Goal: Task Accomplishment & Management: Use online tool/utility

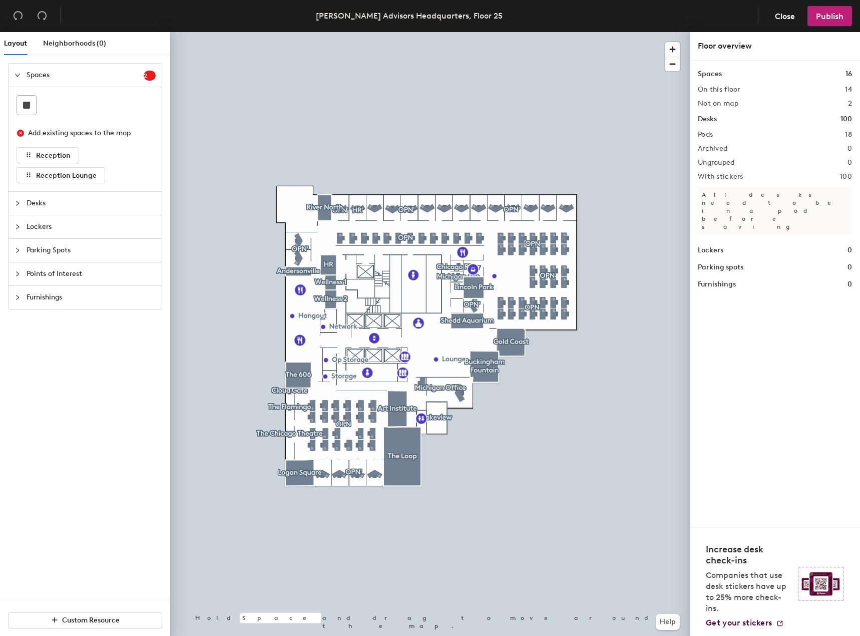
click at [40, 204] on span "Desks" at bounding box center [91, 203] width 129 height 23
click at [57, 43] on span "Neighborhoods (0)" at bounding box center [74, 43] width 63 height 9
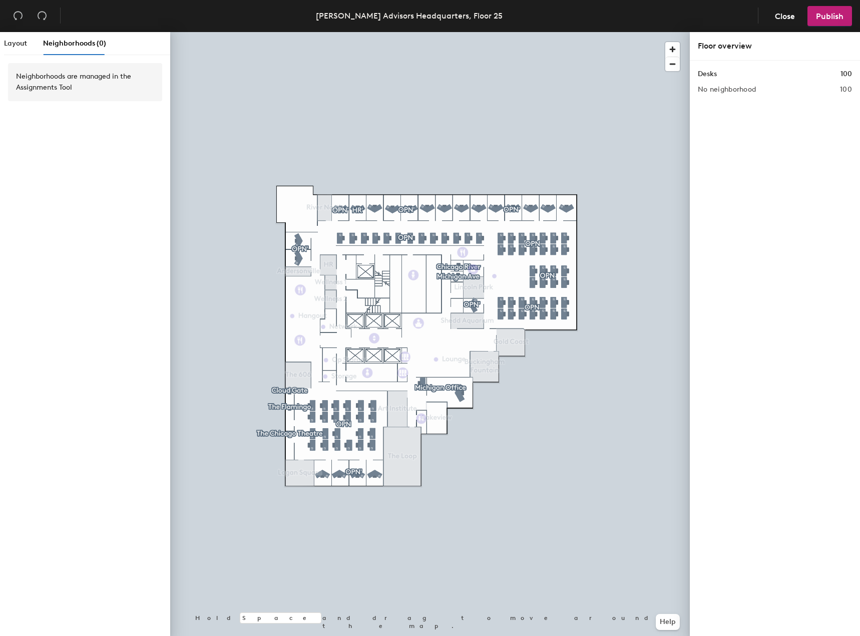
click at [459, 32] on div at bounding box center [430, 32] width 520 height 0
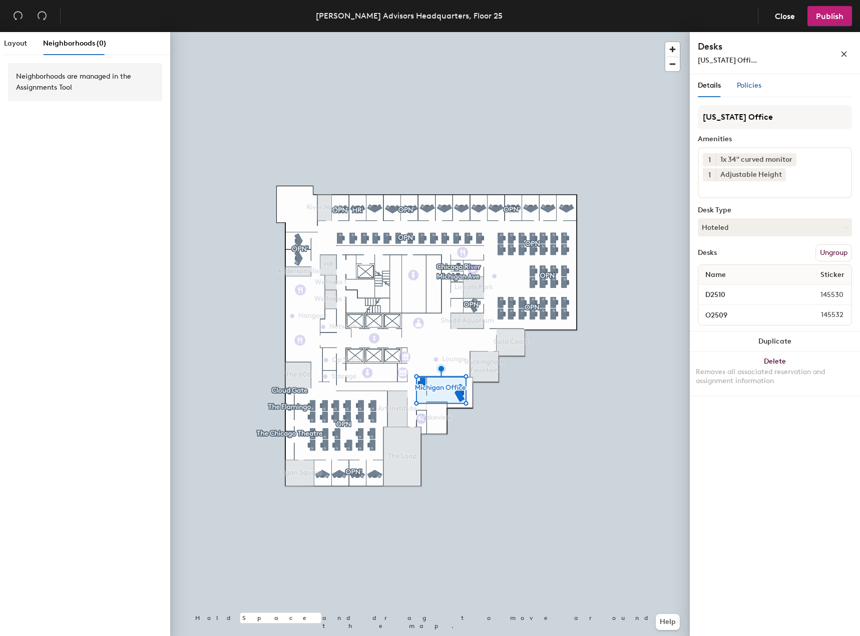
click at [745, 85] on span "Policies" at bounding box center [749, 85] width 25 height 9
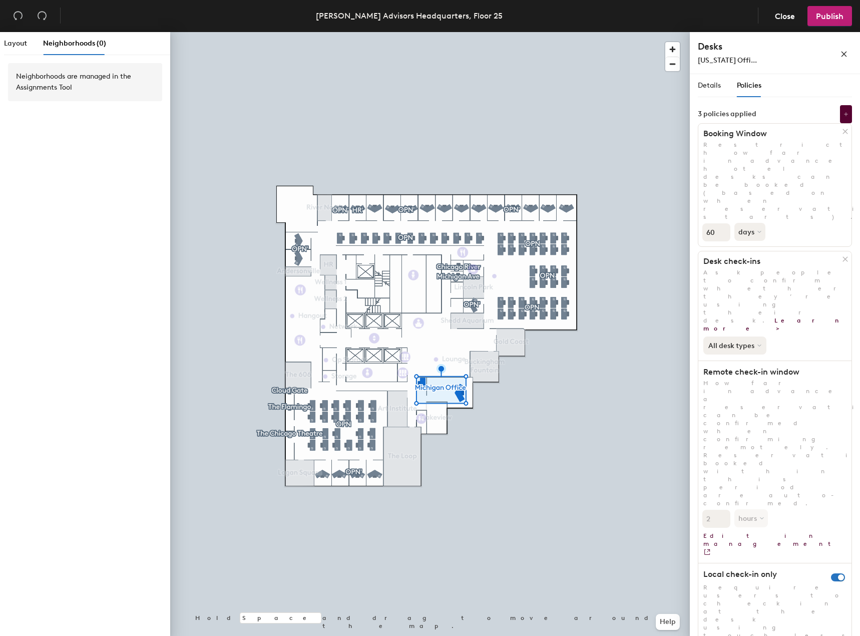
click at [757, 343] on icon at bounding box center [759, 345] width 4 height 4
click at [789, 332] on div "All desk types All desk types Hot/hotel only" at bounding box center [774, 343] width 153 height 22
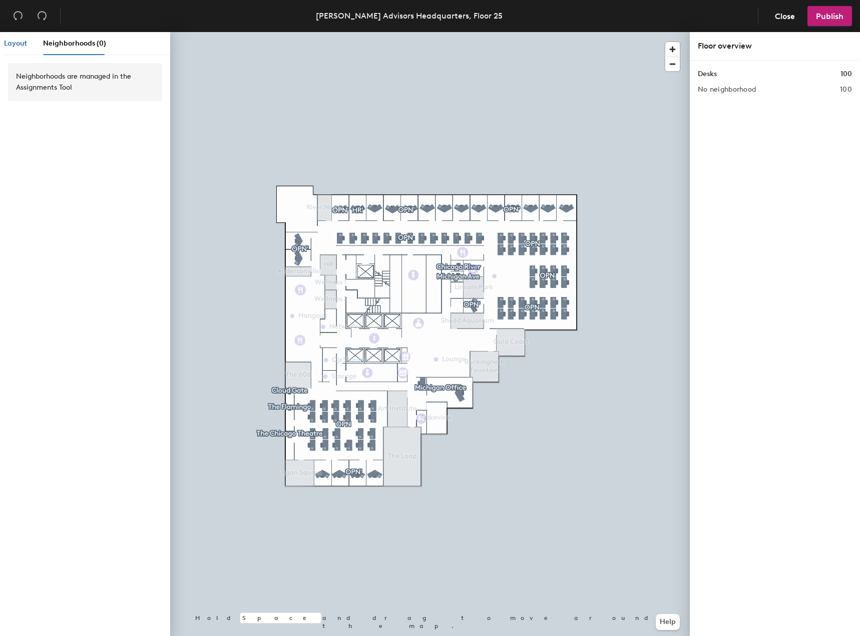
click at [24, 45] on span "Layout" at bounding box center [15, 43] width 23 height 9
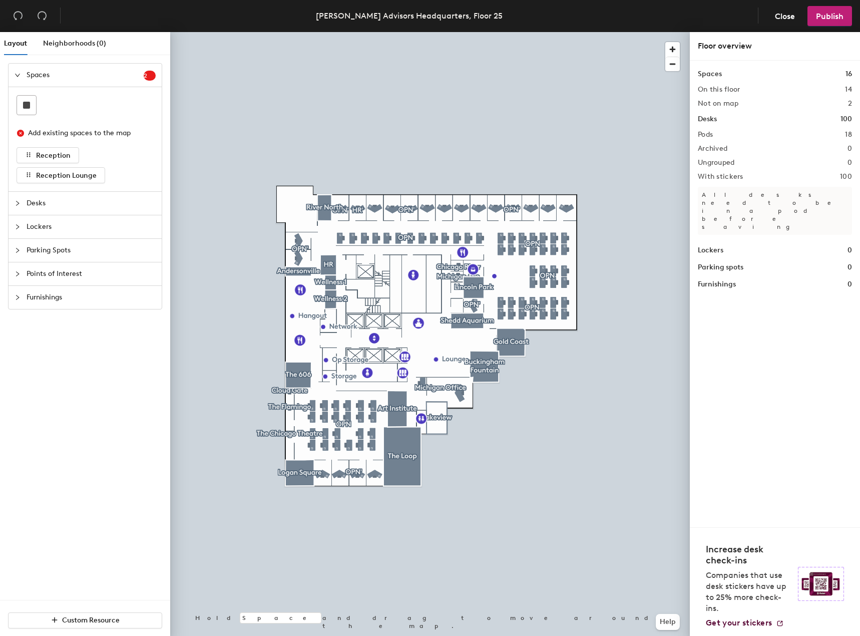
click at [39, 208] on span "Desks" at bounding box center [91, 203] width 129 height 23
click at [85, 45] on span "Neighborhoods (0)" at bounding box center [74, 43] width 63 height 9
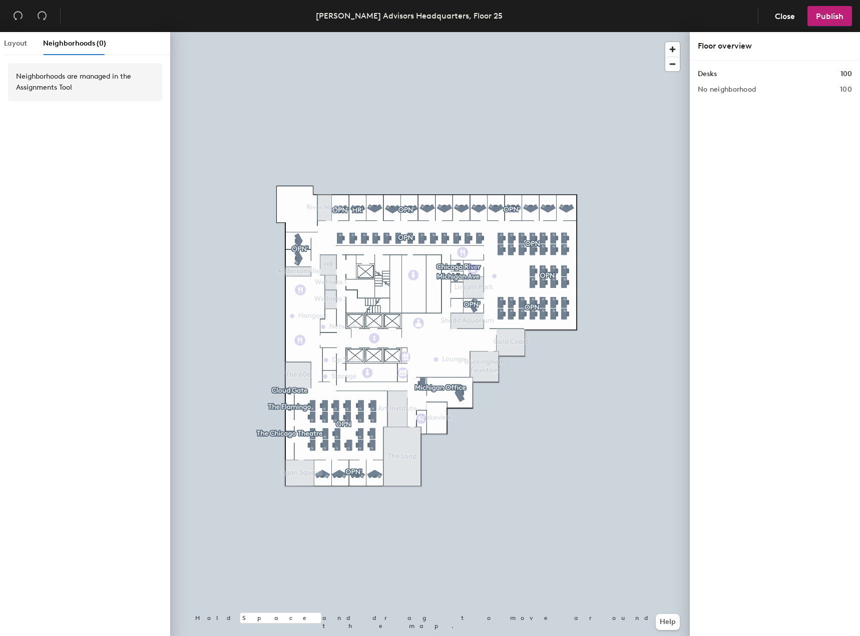
click at [9, 47] on div "Layout" at bounding box center [15, 43] width 23 height 23
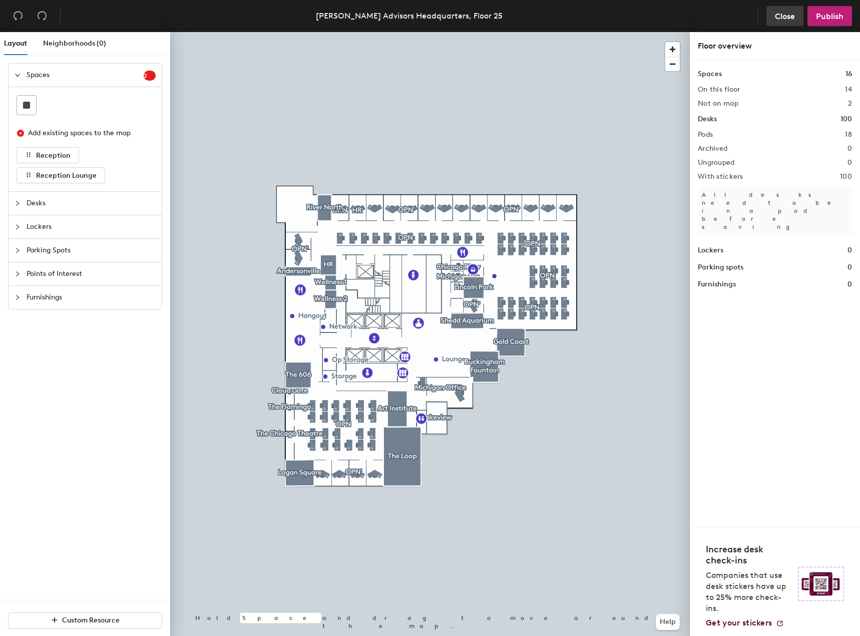
click at [785, 14] on span "Close" at bounding box center [785, 17] width 20 height 10
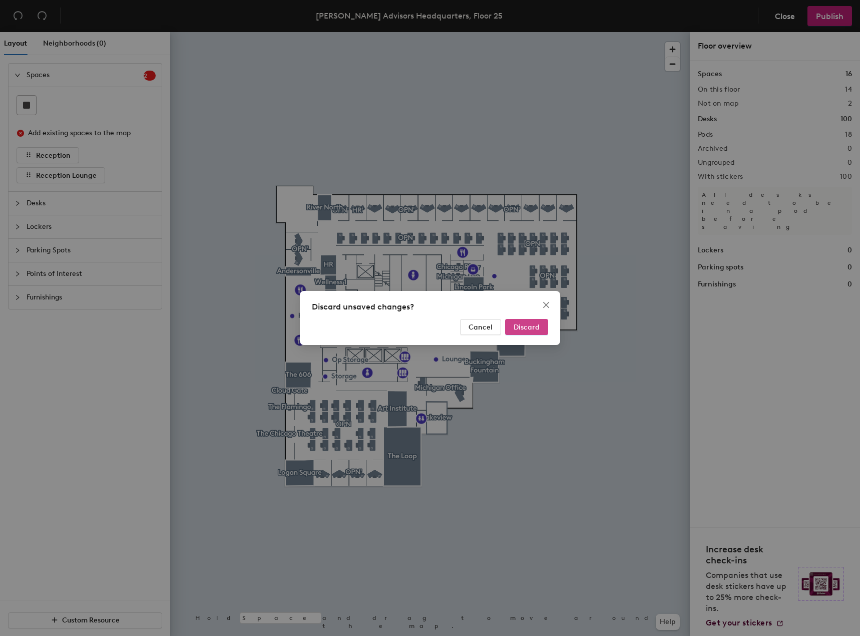
click at [527, 327] on span "Discard" at bounding box center [527, 327] width 26 height 9
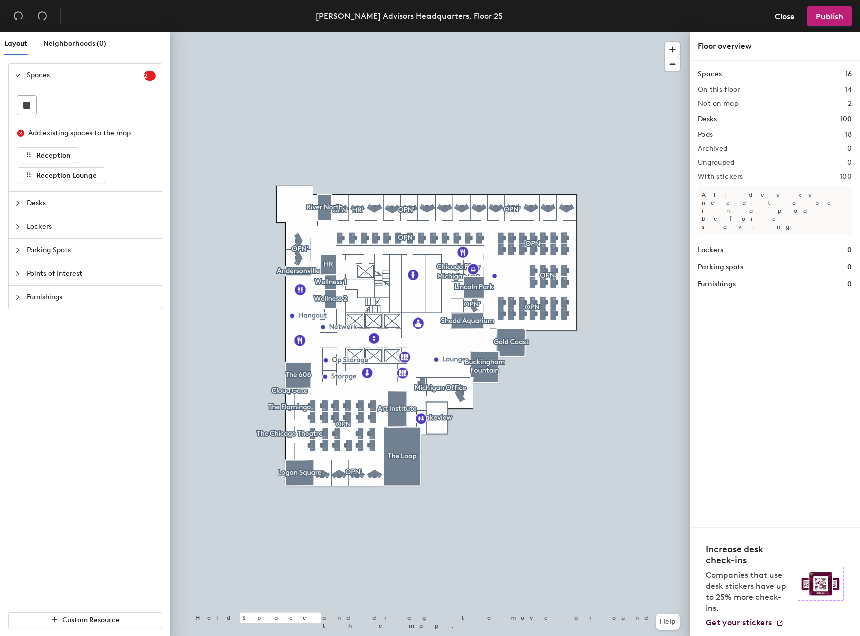
click at [456, 32] on div at bounding box center [430, 32] width 520 height 0
click at [48, 202] on span "Desks" at bounding box center [91, 203] width 129 height 23
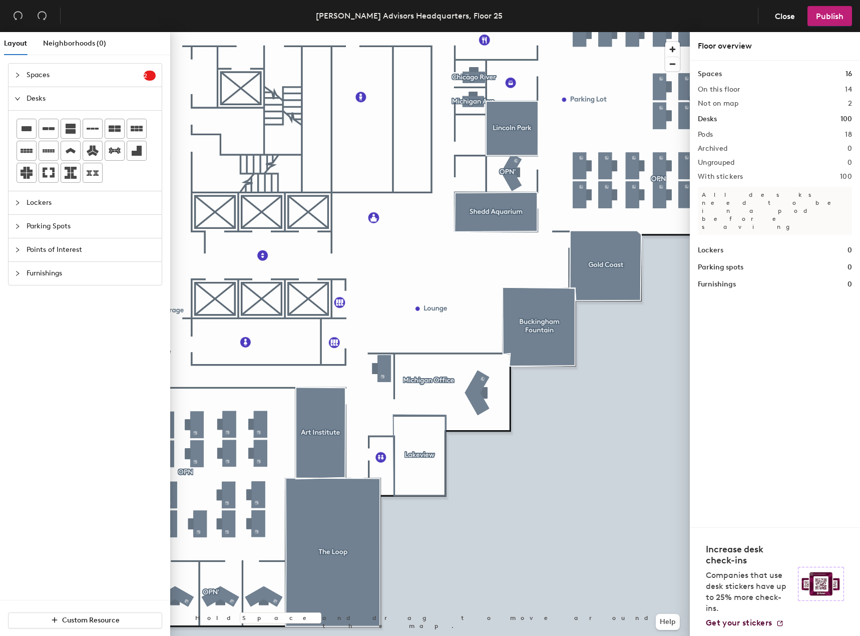
click at [49, 204] on span "Lockers" at bounding box center [91, 202] width 129 height 23
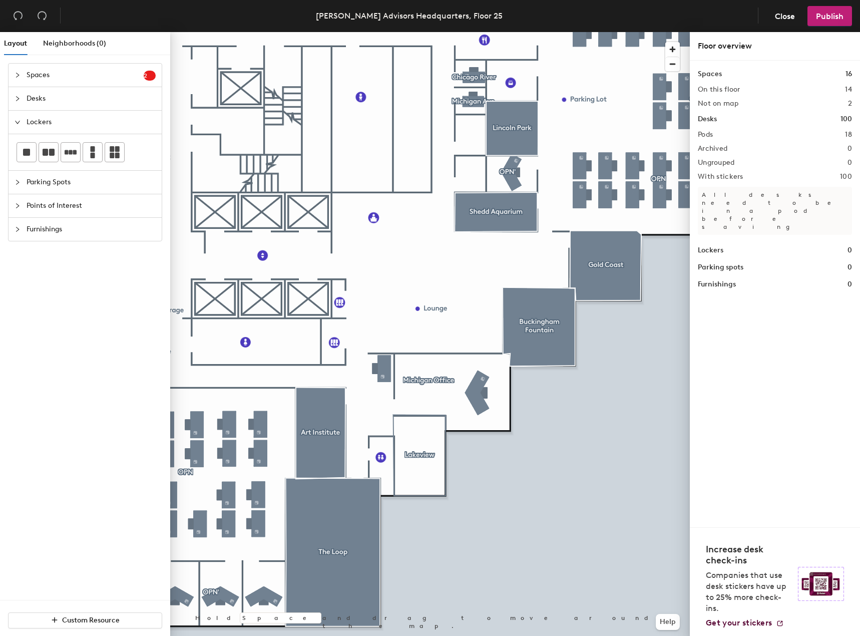
click at [40, 183] on span "Parking Spots" at bounding box center [91, 182] width 129 height 23
click at [41, 196] on span "Points of Interest" at bounding box center [91, 205] width 129 height 23
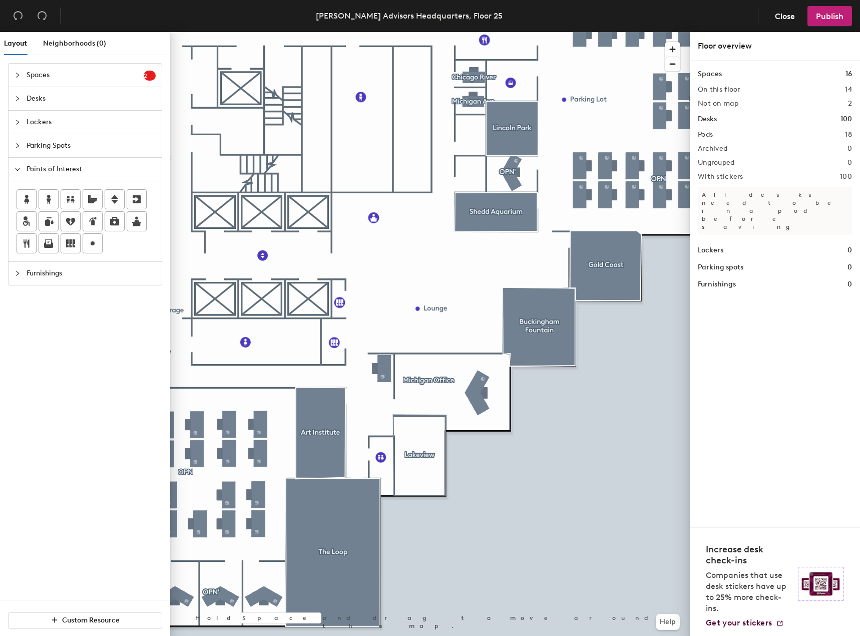
click at [58, 275] on span "Furnishings" at bounding box center [91, 273] width 129 height 23
click at [55, 42] on span "Neighborhoods (0)" at bounding box center [74, 43] width 63 height 9
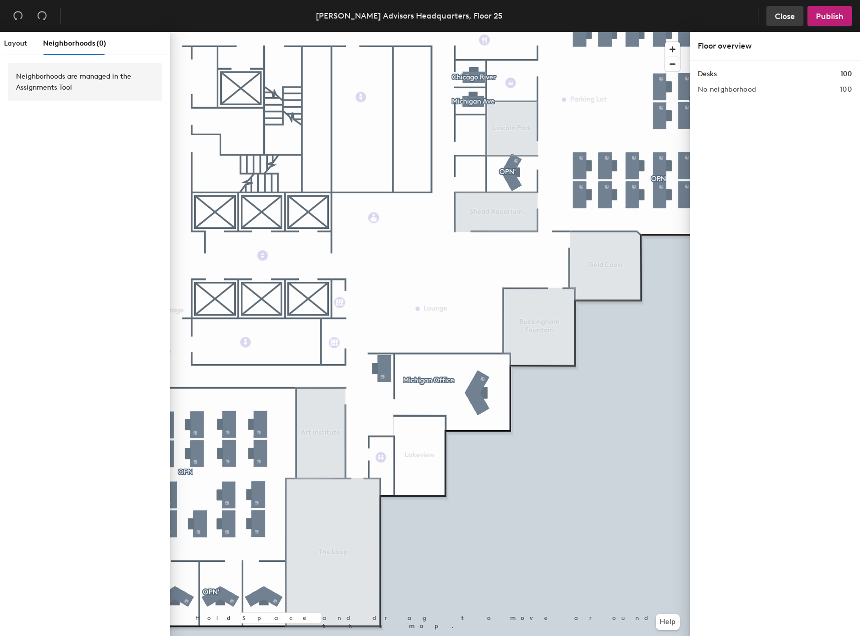
click at [780, 10] on button "Close" at bounding box center [784, 16] width 37 height 20
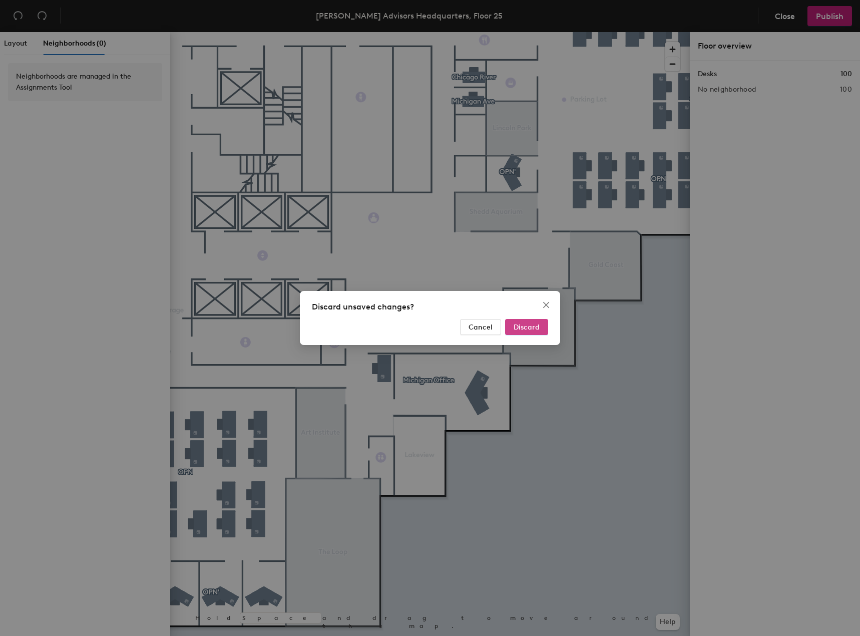
click at [527, 326] on span "Discard" at bounding box center [527, 327] width 26 height 9
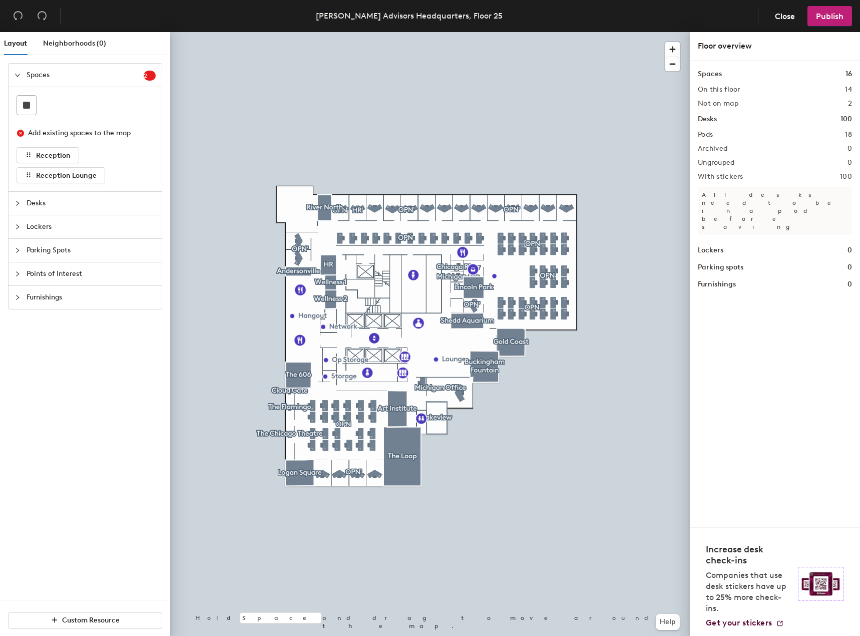
click at [33, 205] on span "Desks" at bounding box center [91, 203] width 129 height 23
click at [83, 43] on span "Neighborhoods (0)" at bounding box center [74, 43] width 63 height 9
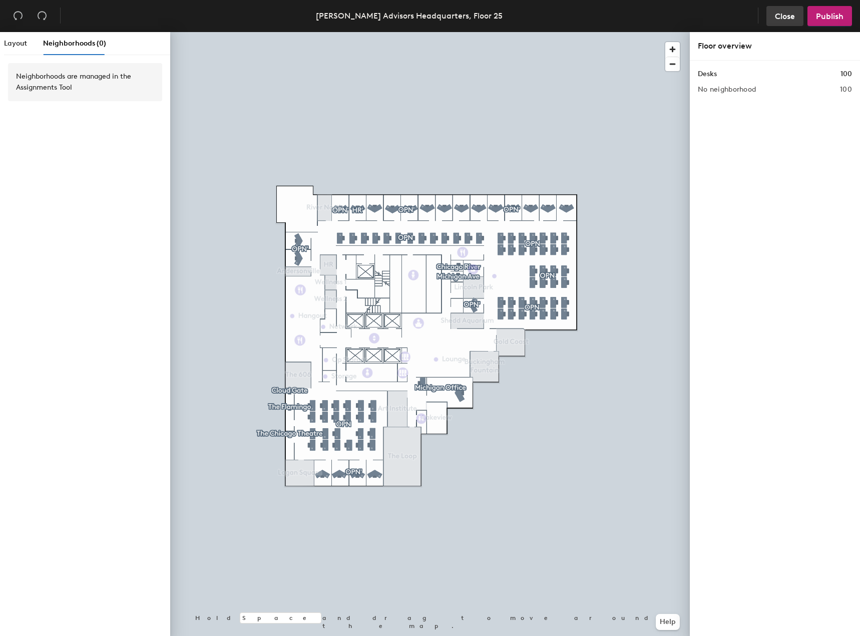
click at [786, 20] on span "Close" at bounding box center [785, 17] width 20 height 10
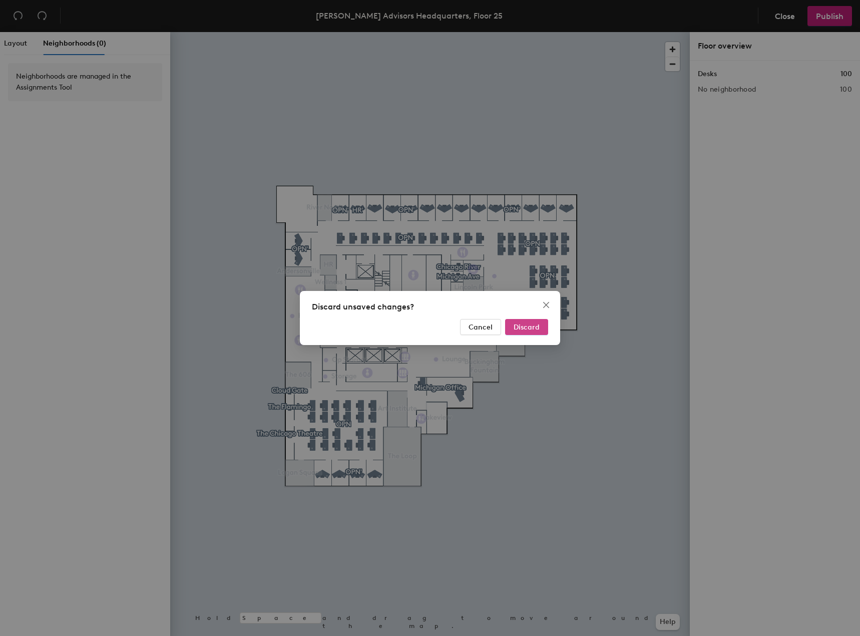
click at [528, 328] on span "Discard" at bounding box center [527, 327] width 26 height 9
